Goal: Task Accomplishment & Management: Complete application form

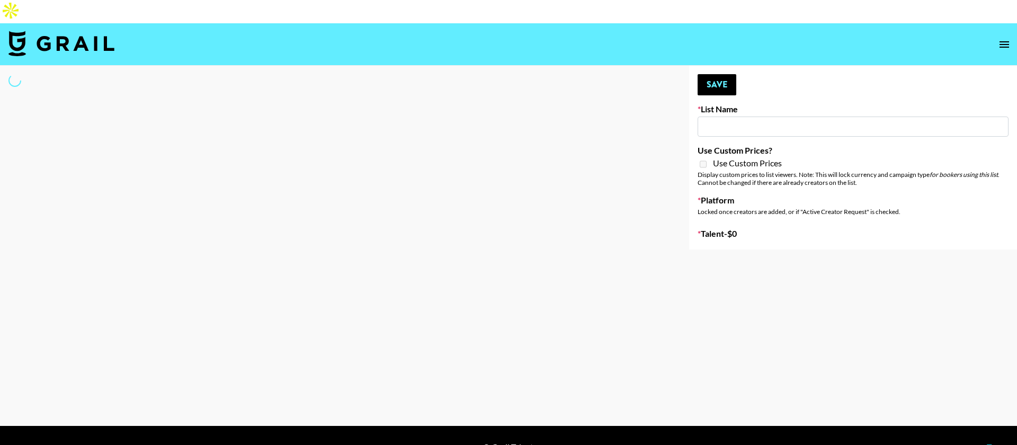
type input "Cetaphil SkinLABS brand immersion event in LDN"
select select "Song"
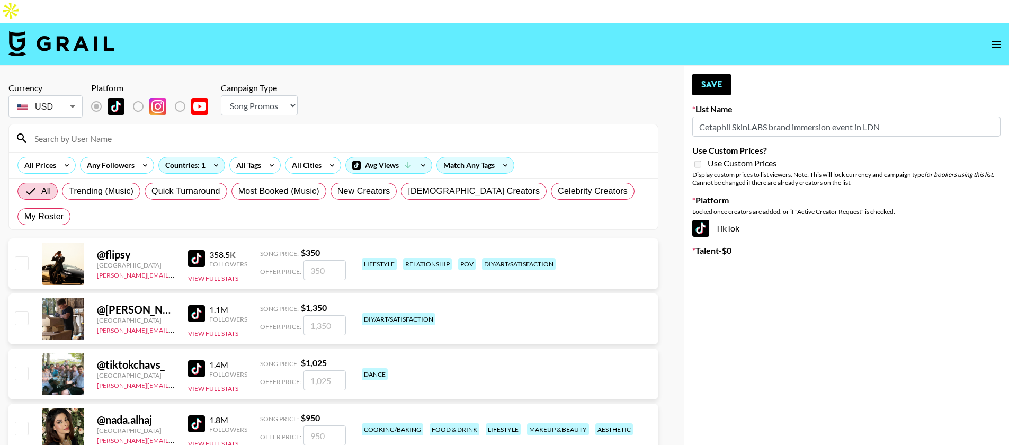
click at [129, 130] on input at bounding box center [339, 138] width 623 height 17
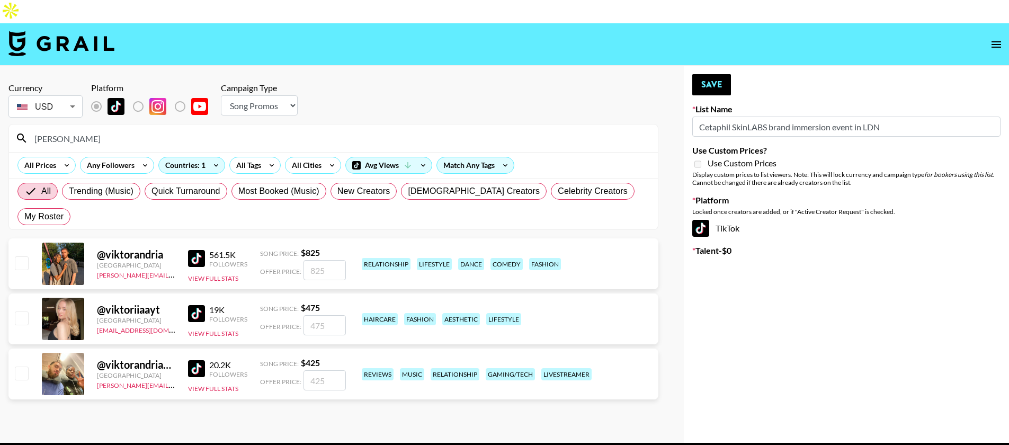
type input "[PERSON_NAME]"
click at [19, 256] on input "checkbox" at bounding box center [21, 262] width 13 height 13
checkbox input "true"
type input "825"
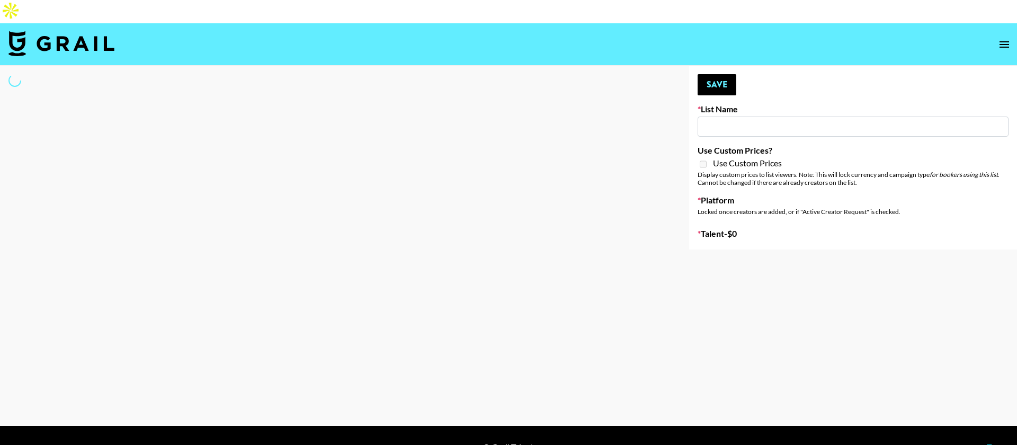
type input "Content Labs for Canva"
select select "Brand"
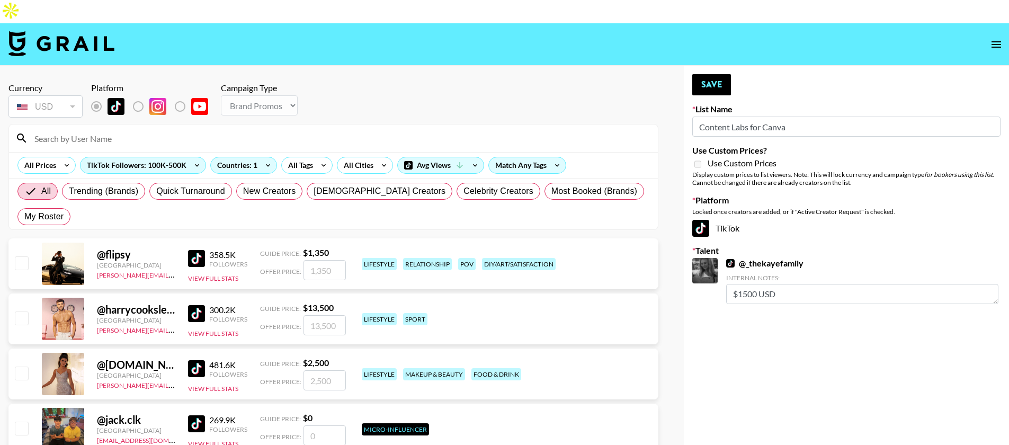
click at [182, 130] on input at bounding box center [339, 138] width 623 height 17
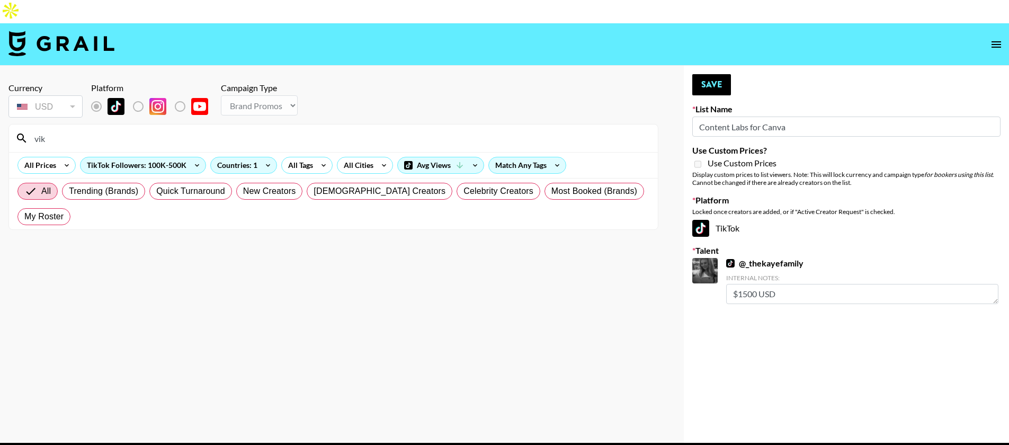
type input "[PERSON_NAME]"
click at [70, 130] on input "[PERSON_NAME]" at bounding box center [339, 138] width 623 height 17
click at [66, 130] on input "[PERSON_NAME]" at bounding box center [339, 138] width 623 height 17
click at [47, 130] on input "[PERSON_NAME]" at bounding box center [339, 138] width 623 height 17
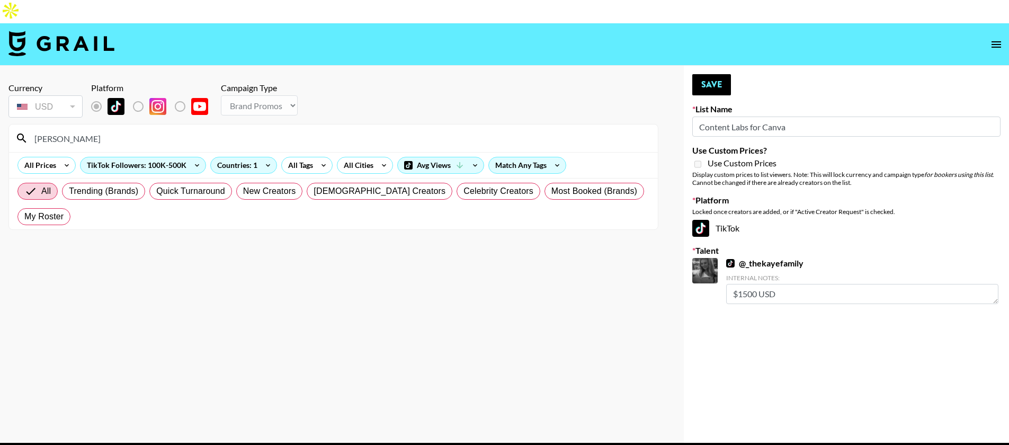
click at [47, 130] on input "[PERSON_NAME]" at bounding box center [339, 138] width 623 height 17
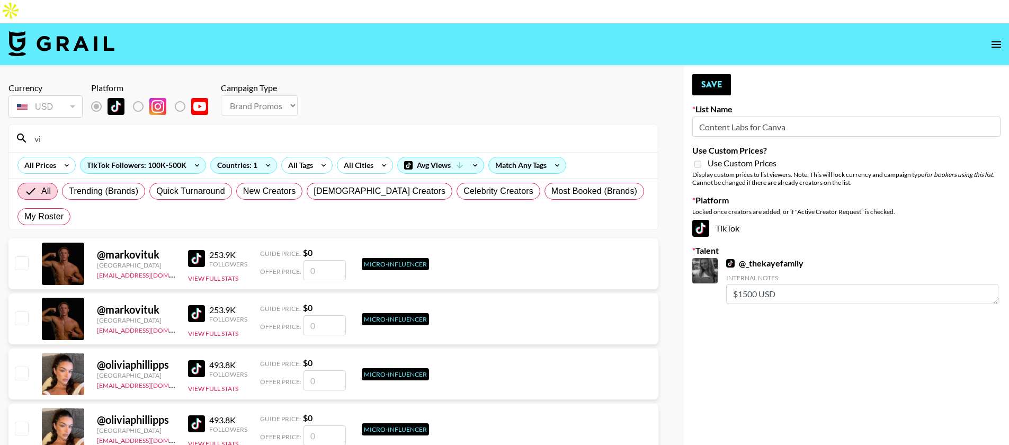
type input "v"
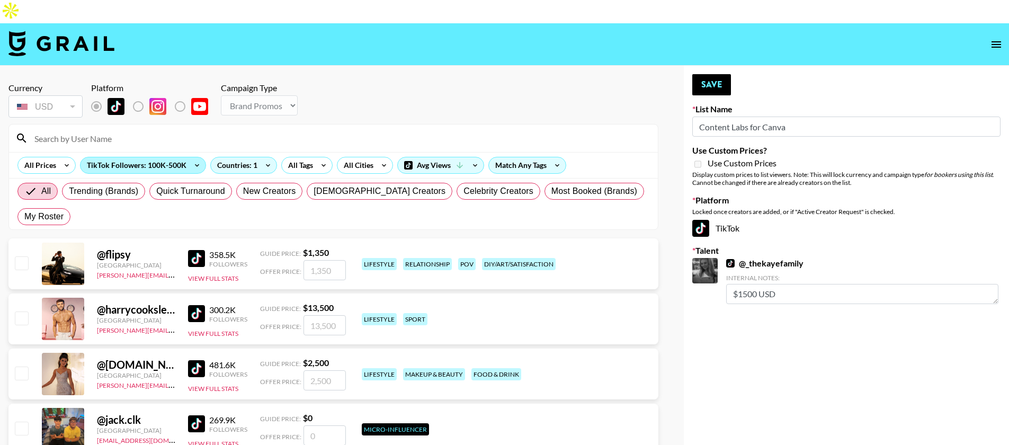
click at [179, 157] on div "TikTok Followers: 100K-500K" at bounding box center [142, 165] width 125 height 16
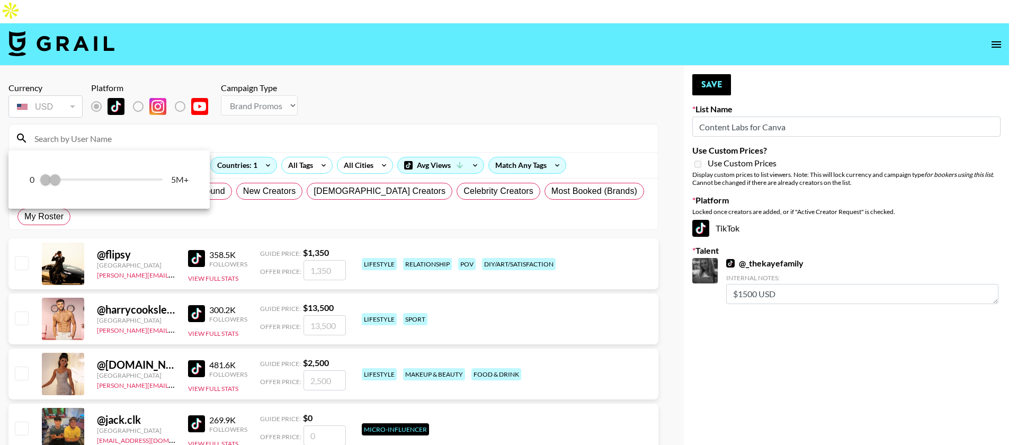
drag, startPoint x: 55, startPoint y: 182, endPoint x: 89, endPoint y: 182, distance: 33.9
click at [89, 182] on div "0 100,000 500,000 5M+" at bounding box center [109, 180] width 159 height 16
drag, startPoint x: 245, startPoint y: 98, endPoint x: 121, endPoint y: 30, distance: 141.3
click at [244, 98] on div at bounding box center [508, 222] width 1017 height 445
